Goal: Task Accomplishment & Management: Manage account settings

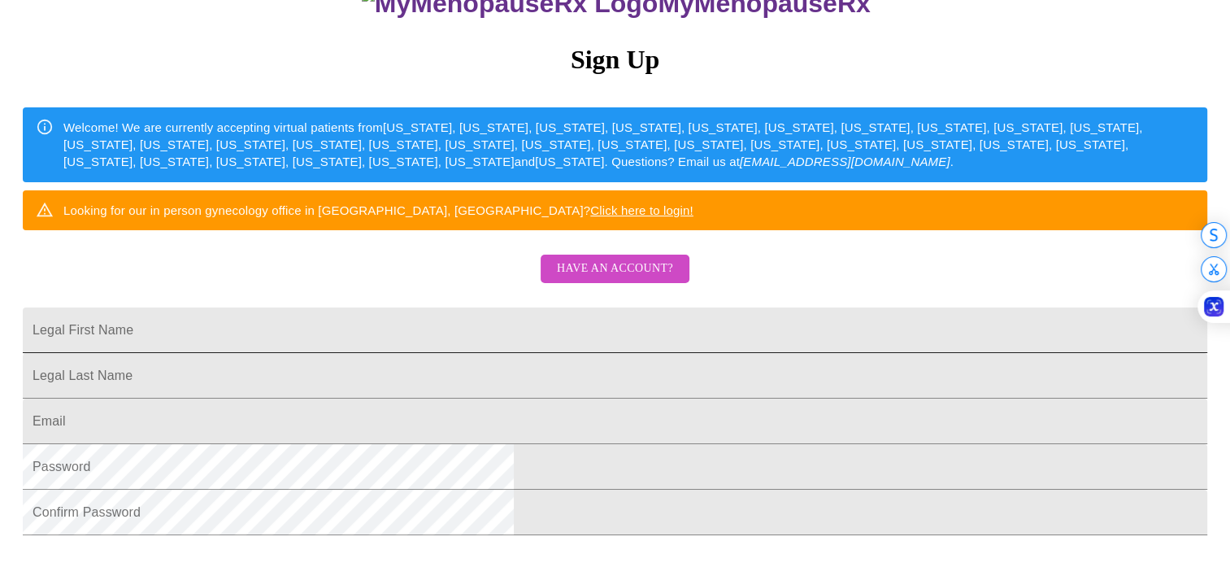
scroll to position [163, 0]
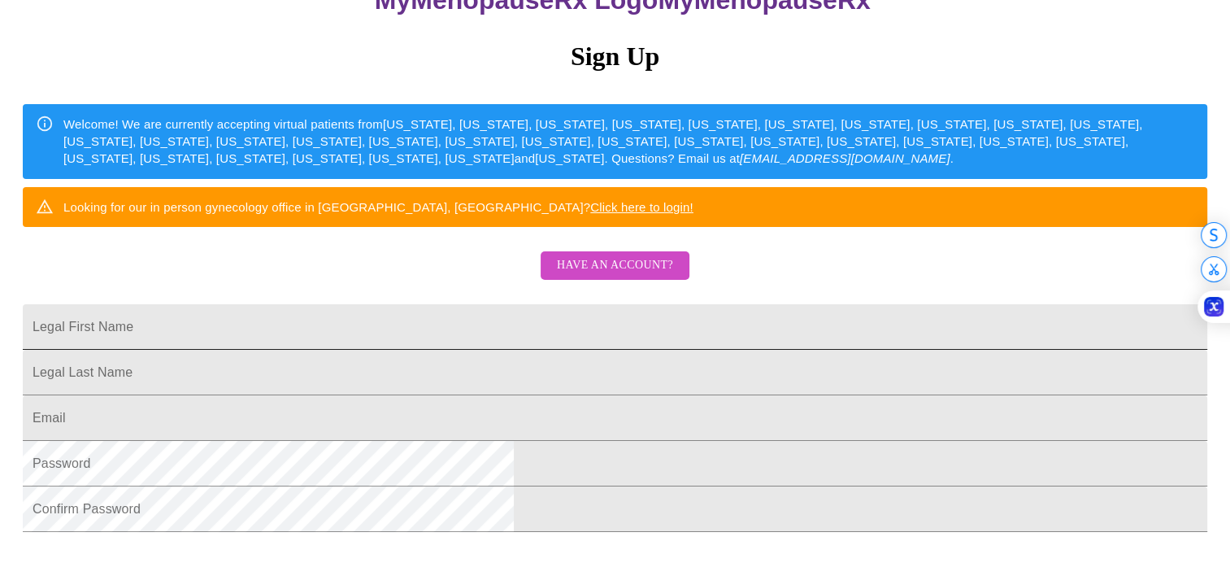
click at [518, 350] on input "Legal First Name" at bounding box center [615, 327] width 1184 height 46
click at [806, 322] on div "MyMenopauseRx Sign Up Welcome! We are currently accepting virtual patients from…" at bounding box center [615, 247] width 1217 height 576
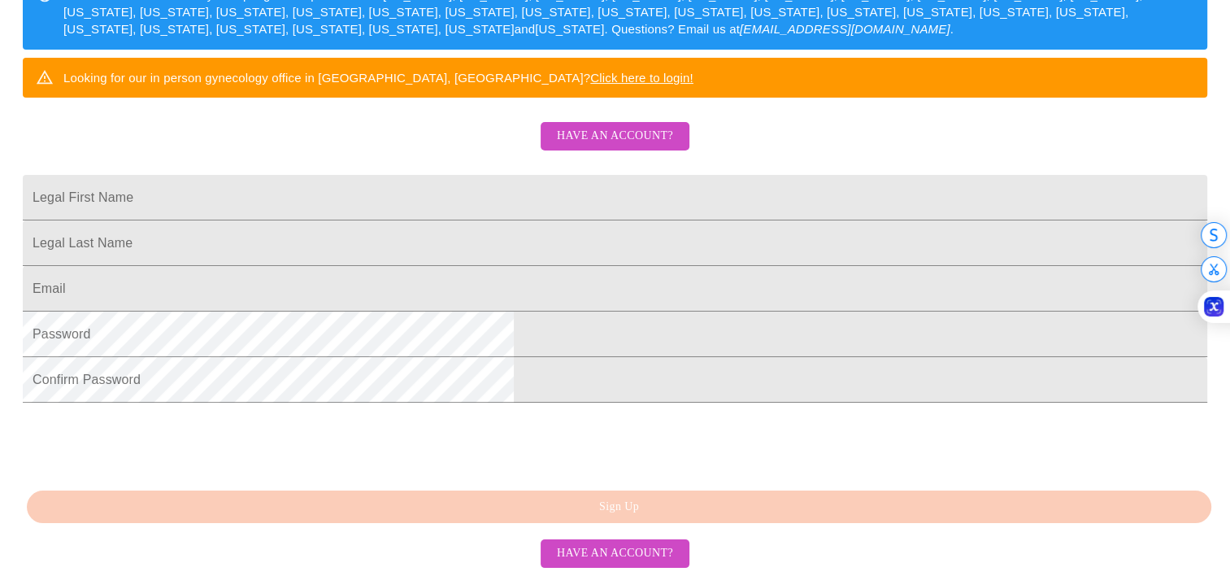
scroll to position [416, 0]
click at [648, 550] on span "Have an account?" at bounding box center [615, 553] width 116 height 20
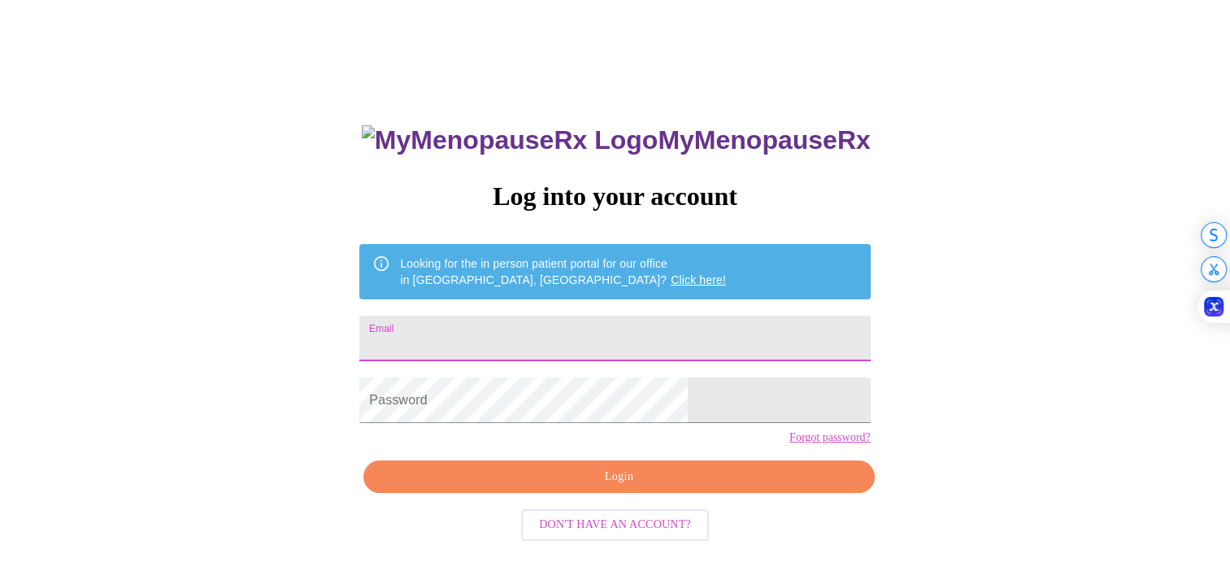
click at [546, 338] on input "Email" at bounding box center [614, 338] width 510 height 46
type input "[EMAIL_ADDRESS][DOMAIN_NAME]"
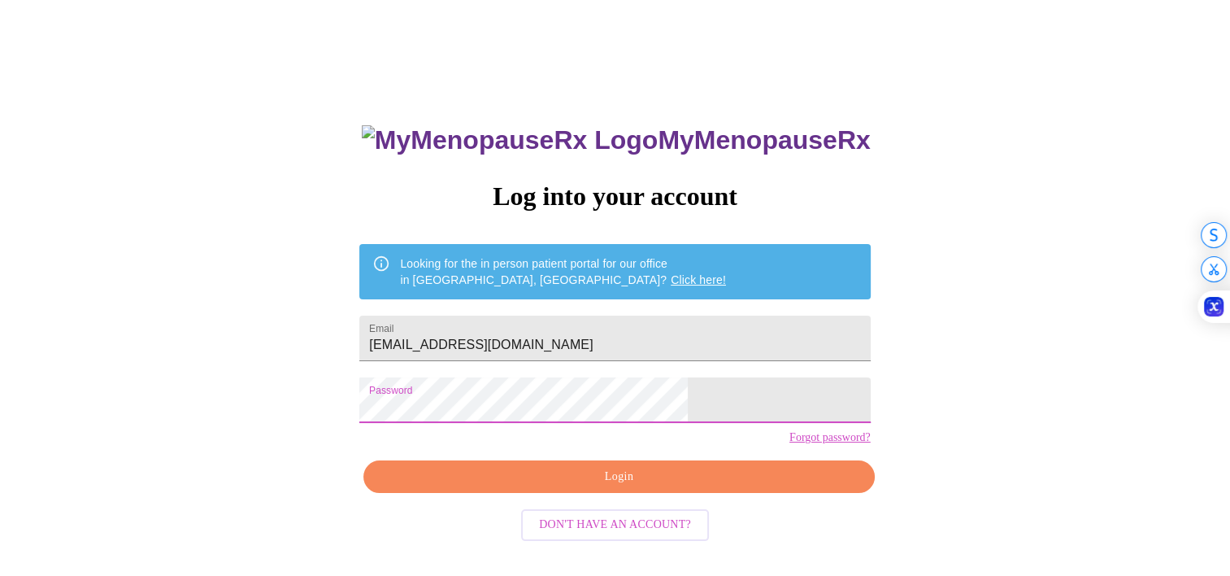
click at [569, 492] on button "Login" at bounding box center [618, 476] width 510 height 33
click at [673, 487] on span "Login" at bounding box center [618, 477] width 473 height 20
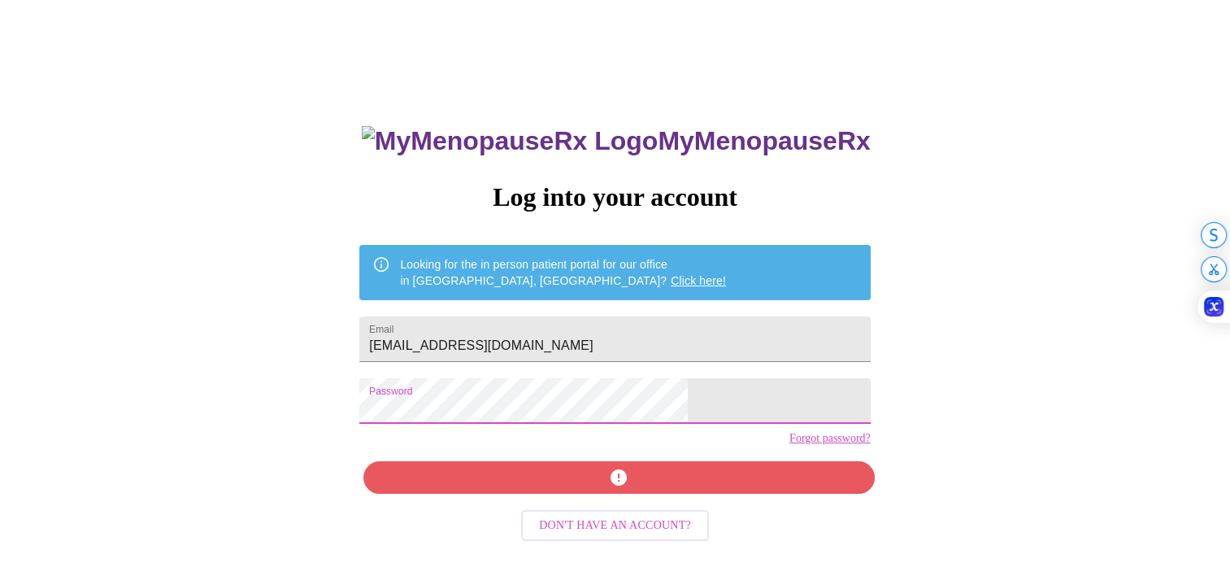
click at [419, 414] on div "MyMenopauseRx Log into your account Looking for the in person patient portal fo…" at bounding box center [615, 330] width 1217 height 691
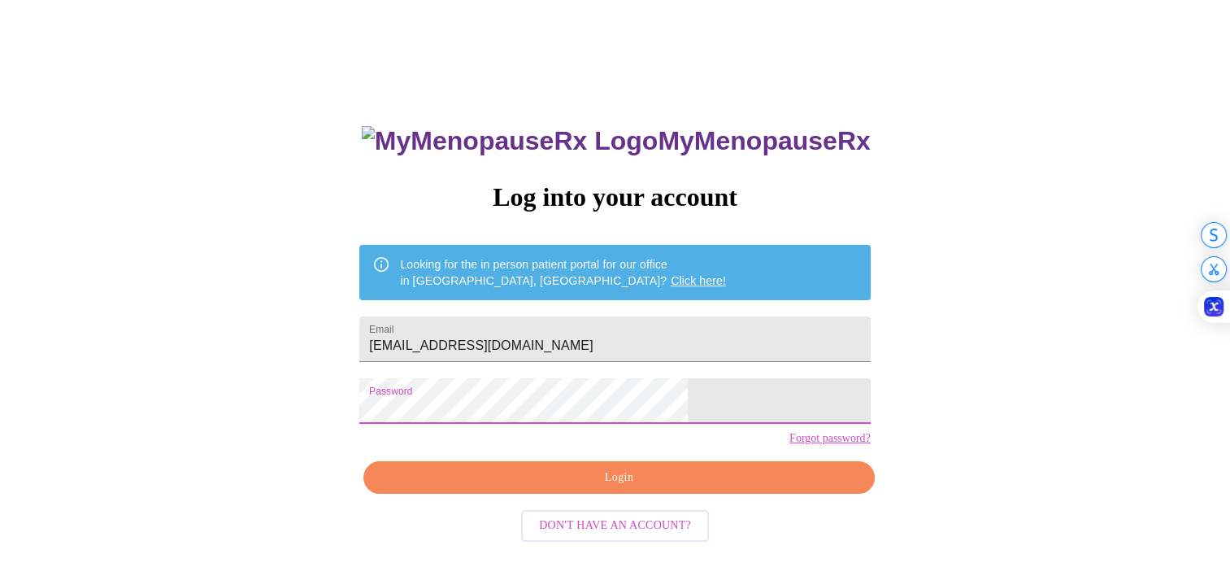
click at [695, 488] on span "Login" at bounding box center [618, 477] width 473 height 20
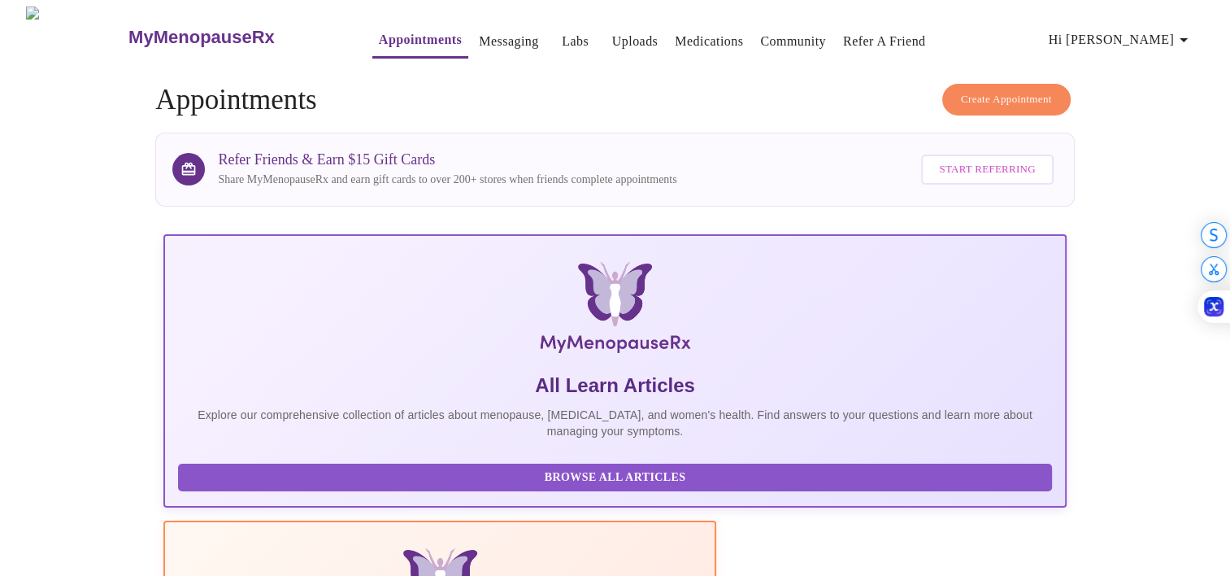
click at [562, 35] on link "Labs" at bounding box center [575, 41] width 27 height 23
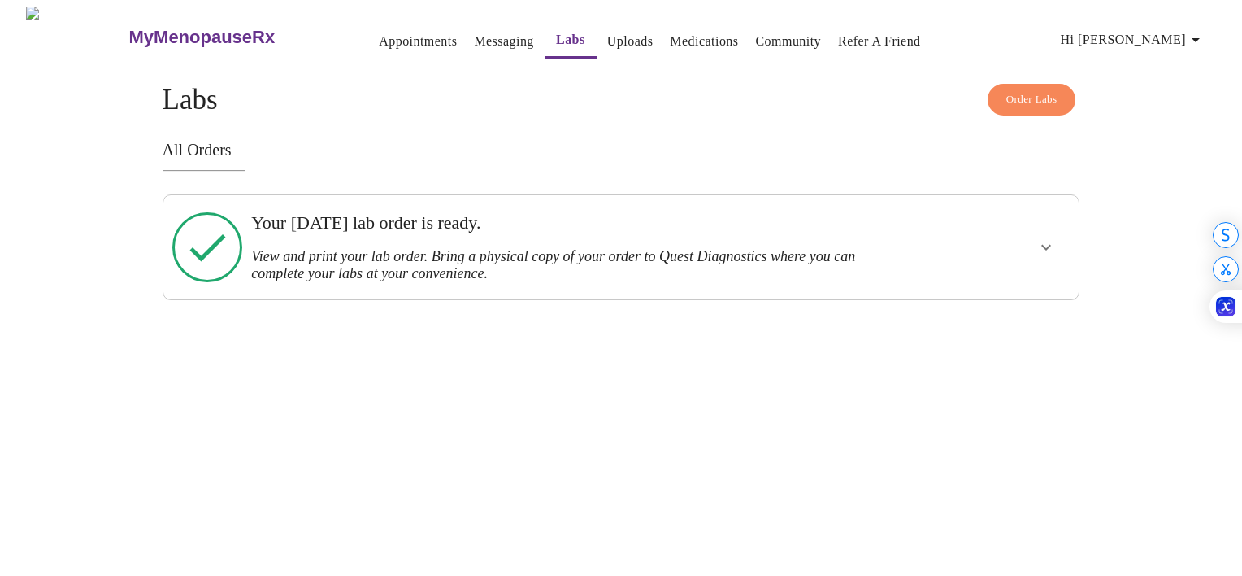
click at [1046, 237] on icon "show more" at bounding box center [1046, 247] width 20 height 20
